Goal: Information Seeking & Learning: Learn about a topic

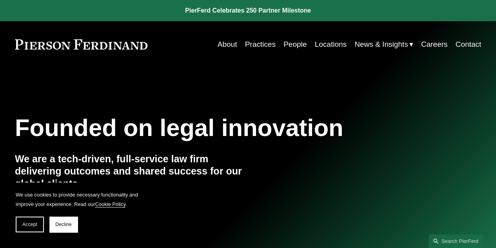
click at [0, 0] on span "Insights" at bounding box center [0, 0] width 0 height 0
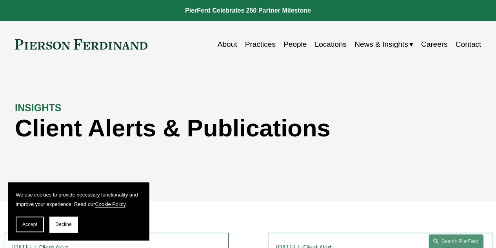
click at [0, 0] on span "Blogs" at bounding box center [0, 0] width 0 height 0
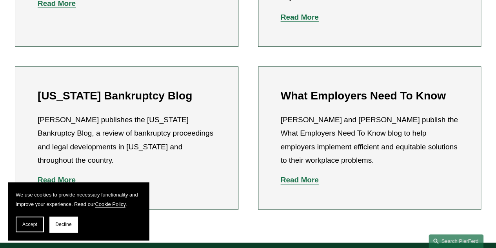
scroll to position [345, 0]
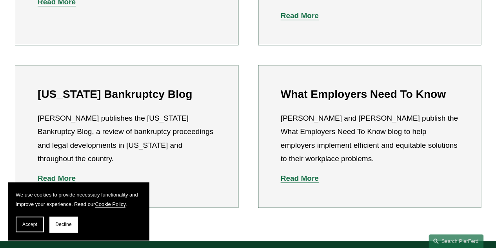
click at [305, 174] on strong "Read More" at bounding box center [300, 178] width 38 height 8
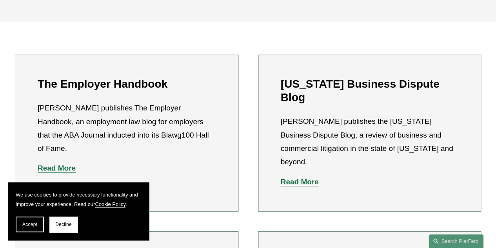
scroll to position [179, 0]
click at [66, 163] on strong "Read More" at bounding box center [57, 167] width 38 height 8
